Goal: Task Accomplishment & Management: Use online tool/utility

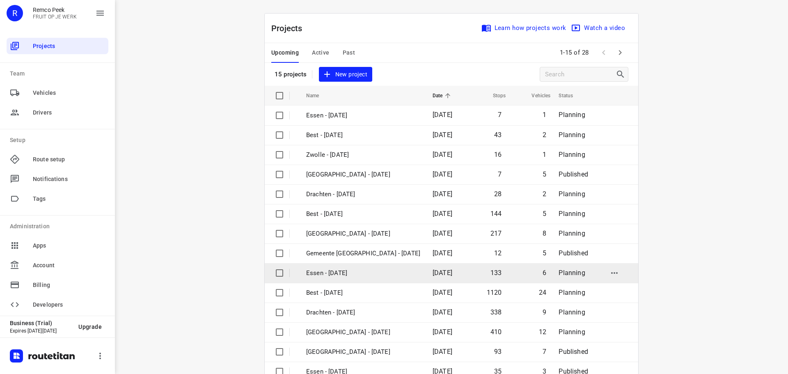
scroll to position [41, 0]
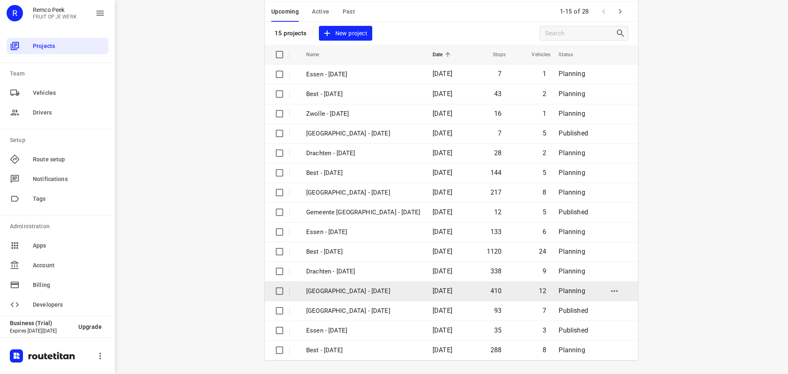
click at [343, 289] on p "Zwolle - Tuesday" at bounding box center [363, 290] width 114 height 9
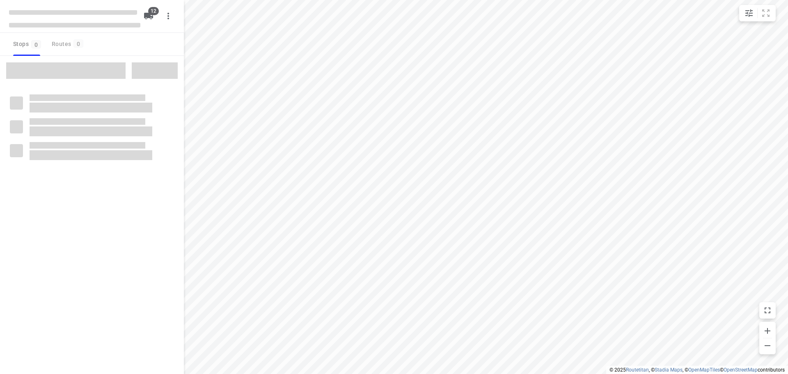
checkbox input "true"
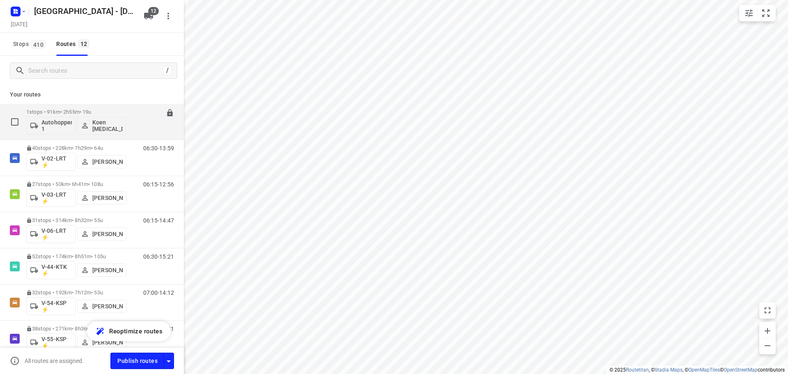
click at [87, 108] on div "1 stops • 91km • 2h55m • 19u Autohopper 1 Koen Logen" at bounding box center [76, 122] width 100 height 34
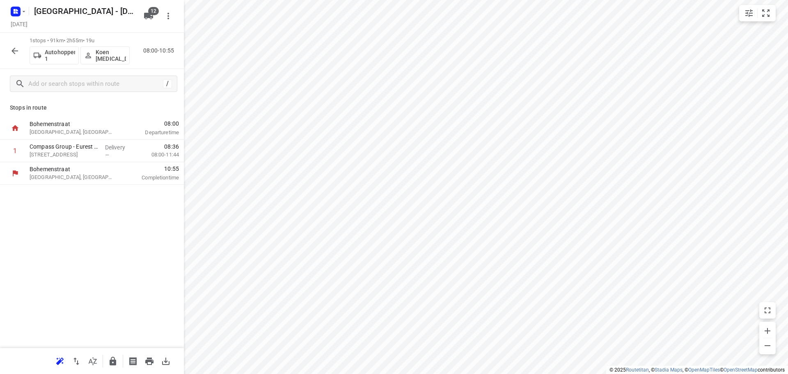
click at [17, 52] on icon "button" at bounding box center [15, 51] width 10 height 10
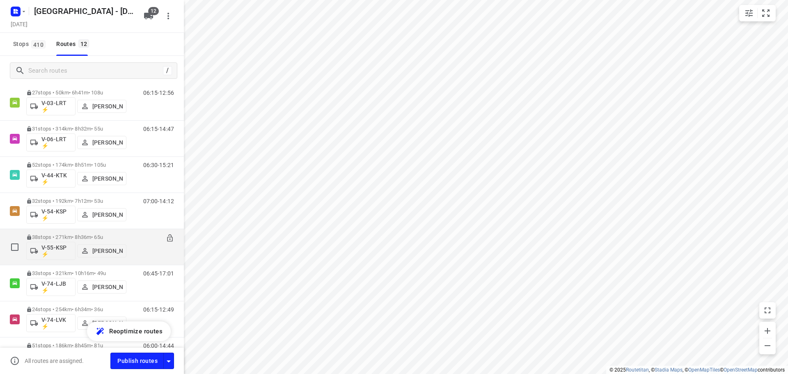
scroll to position [222, 0]
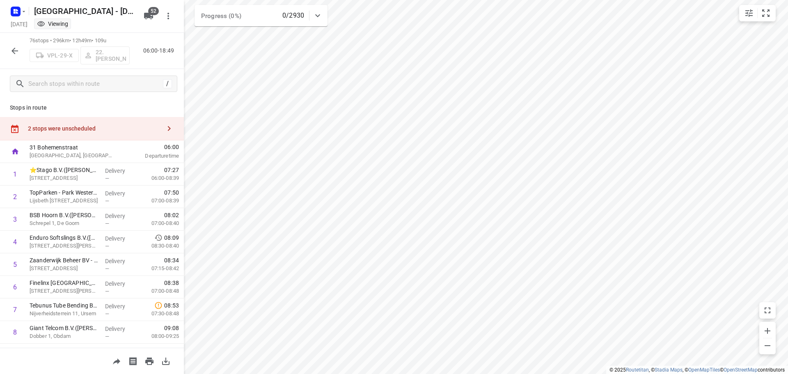
scroll to position [1061, 0]
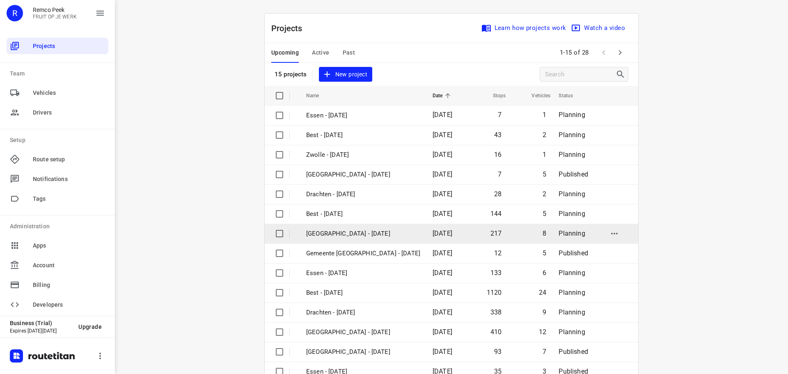
scroll to position [41, 0]
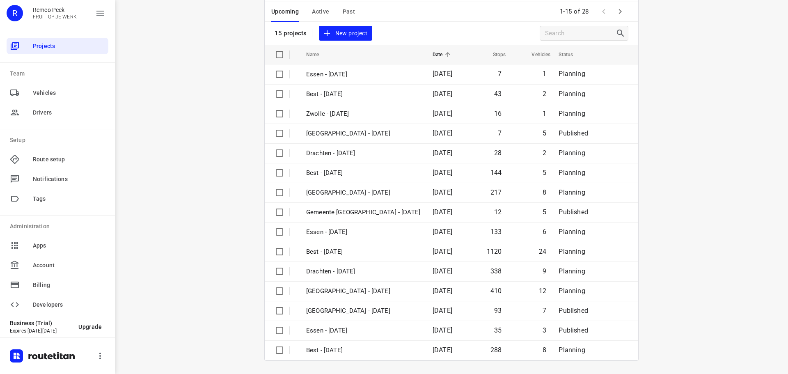
click at [624, 13] on button "button" at bounding box center [620, 11] width 16 height 16
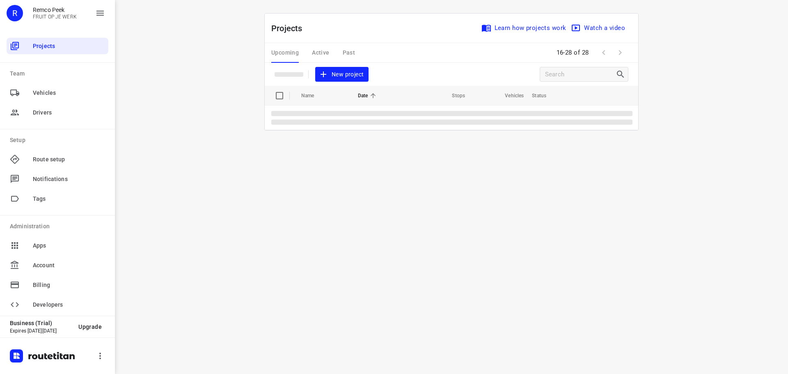
scroll to position [0, 0]
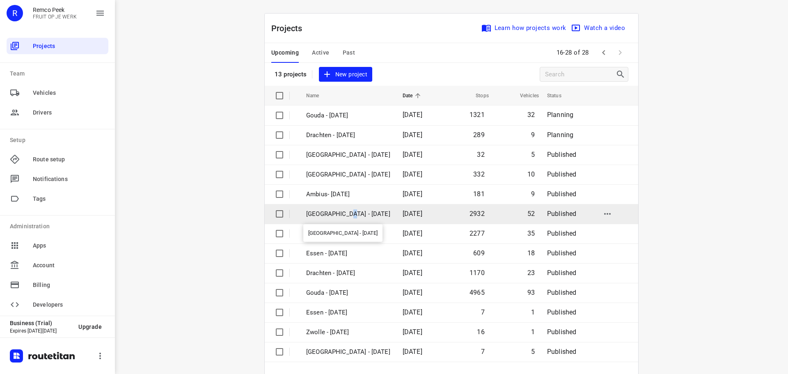
click at [345, 208] on td "[GEOGRAPHIC_DATA] - [DATE]" at bounding box center [347, 214] width 98 height 20
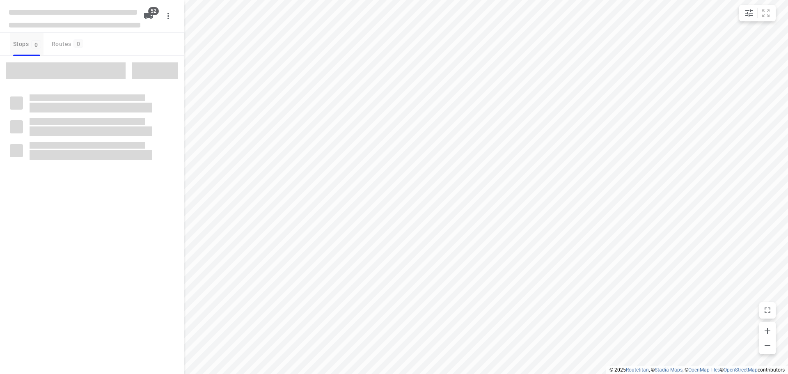
checkbox input "true"
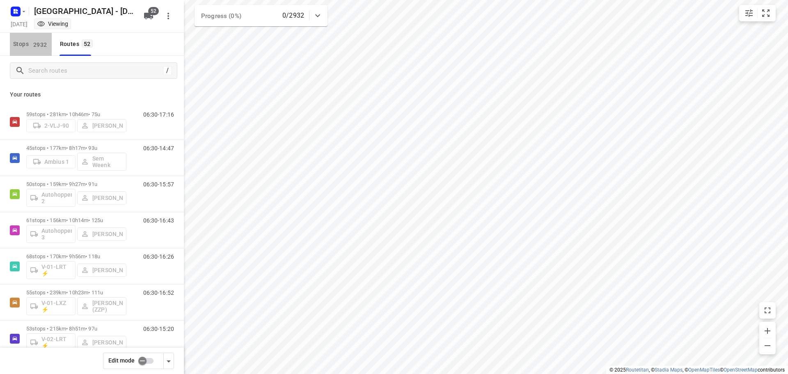
click at [29, 48] on span "Stops 2932" at bounding box center [32, 44] width 39 height 10
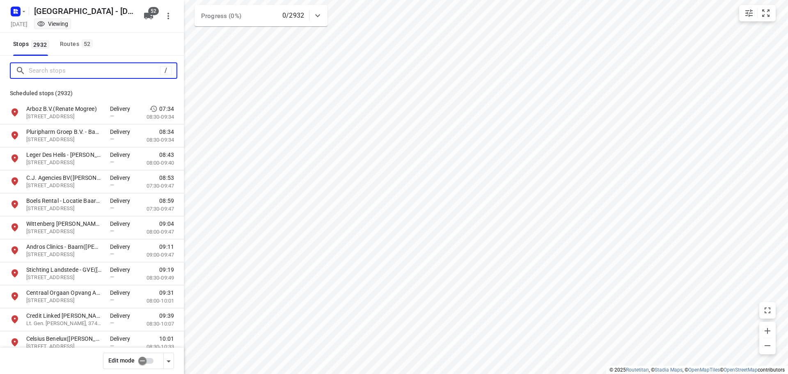
click at [41, 68] on input "Search stops" at bounding box center [94, 70] width 131 height 13
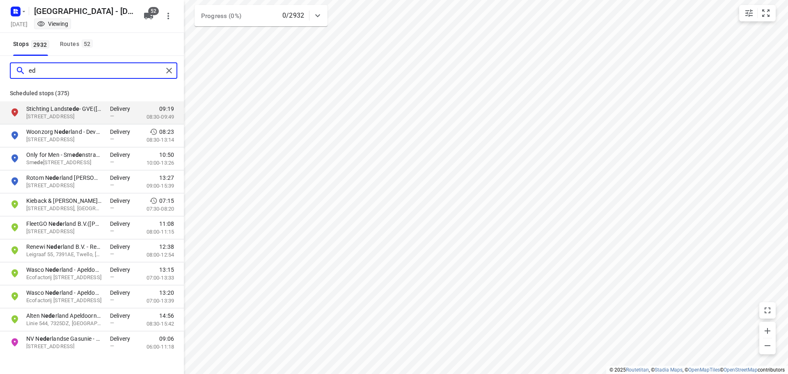
type input "e"
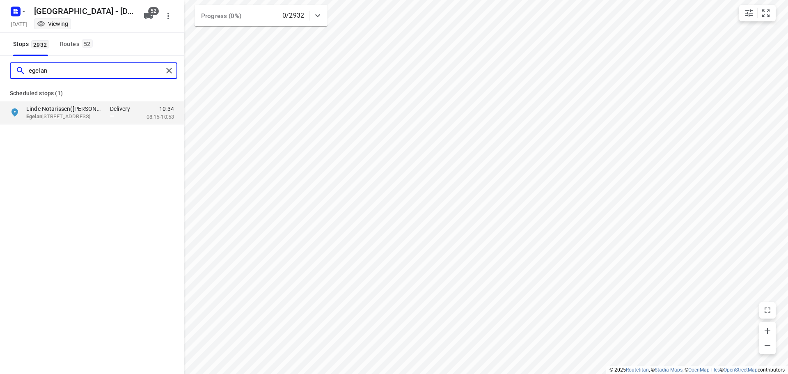
type input "egelan"
